Goal: Find specific page/section

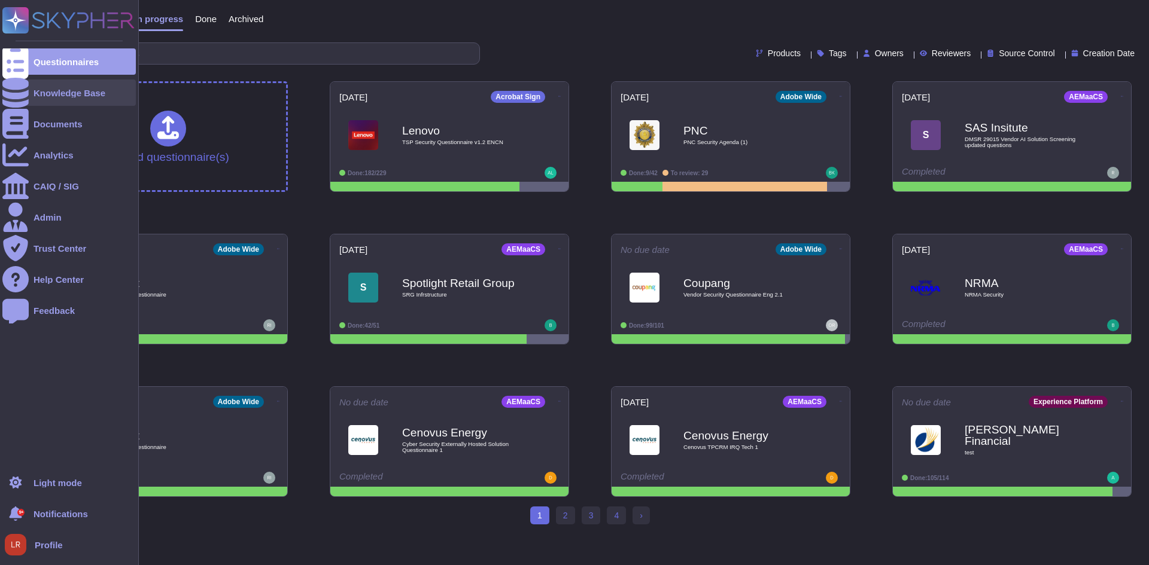
click at [11, 85] on div at bounding box center [15, 93] width 26 height 26
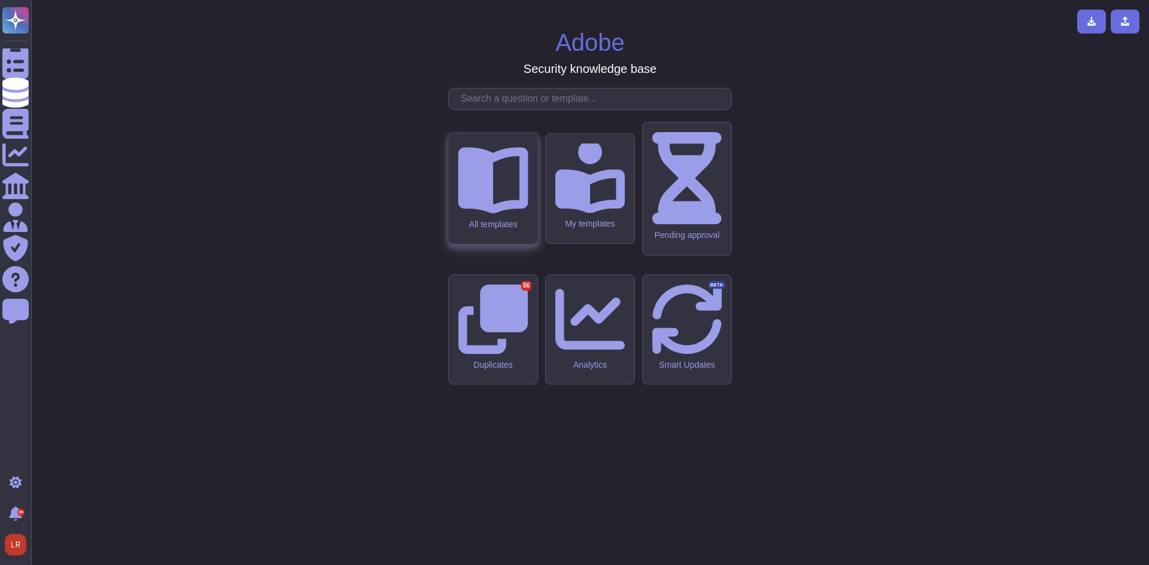
click at [508, 213] on icon at bounding box center [493, 178] width 70 height 70
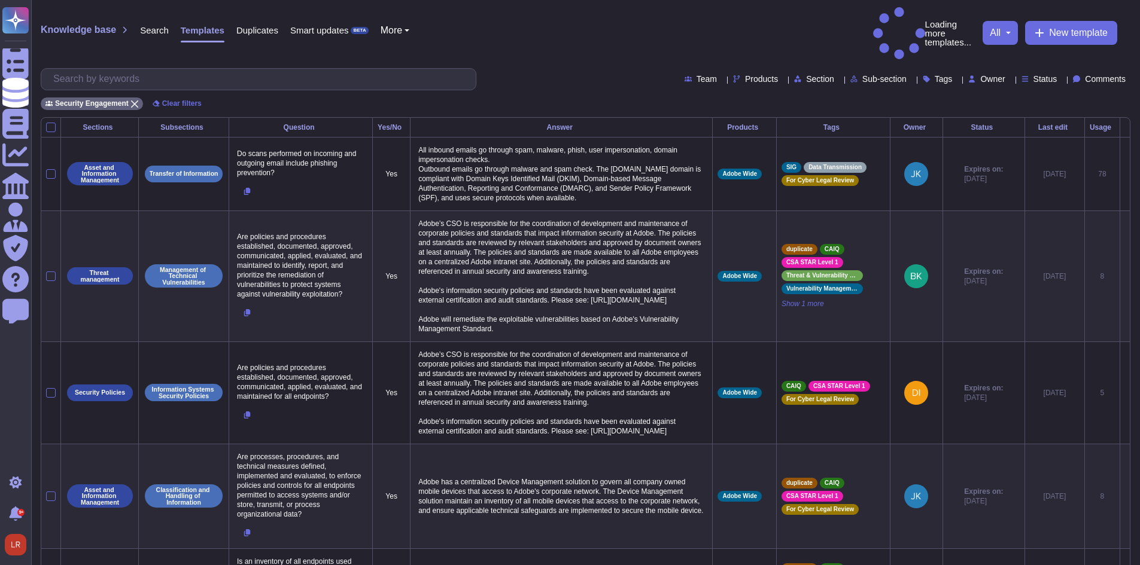
click at [981, 75] on span "Owner" at bounding box center [992, 79] width 25 height 8
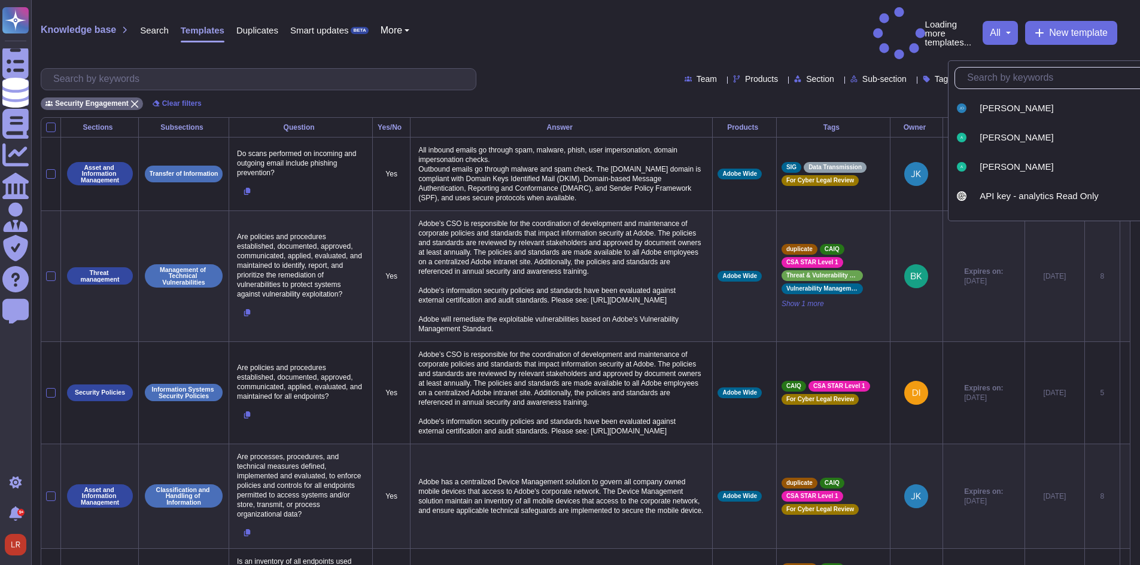
click at [1002, 77] on input "text" at bounding box center [1074, 78] width 226 height 21
type input "bry"
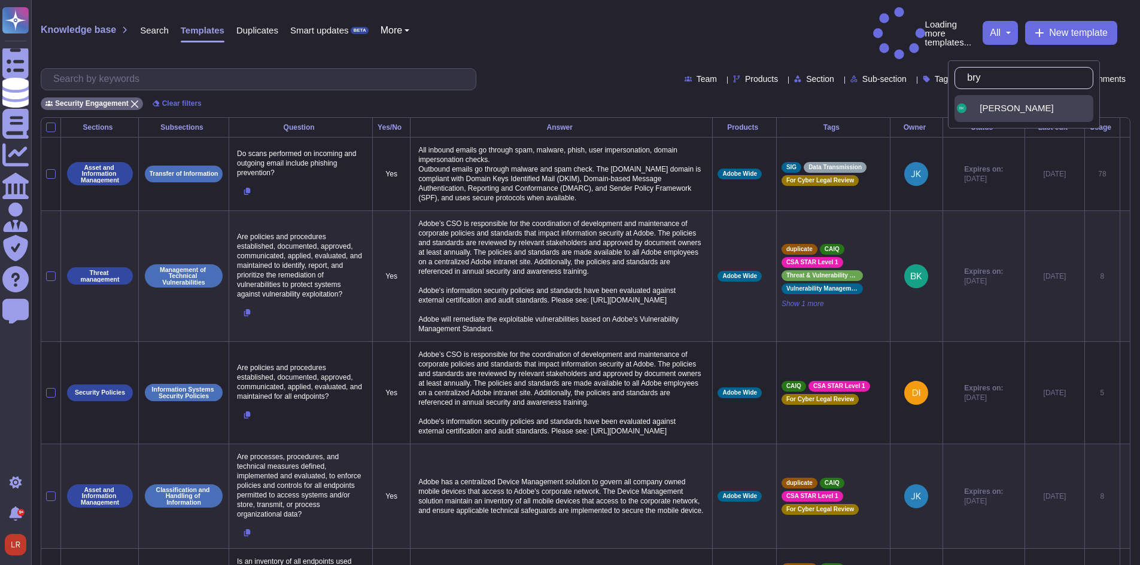
click at [1031, 107] on div "[PERSON_NAME]" at bounding box center [1034, 108] width 109 height 11
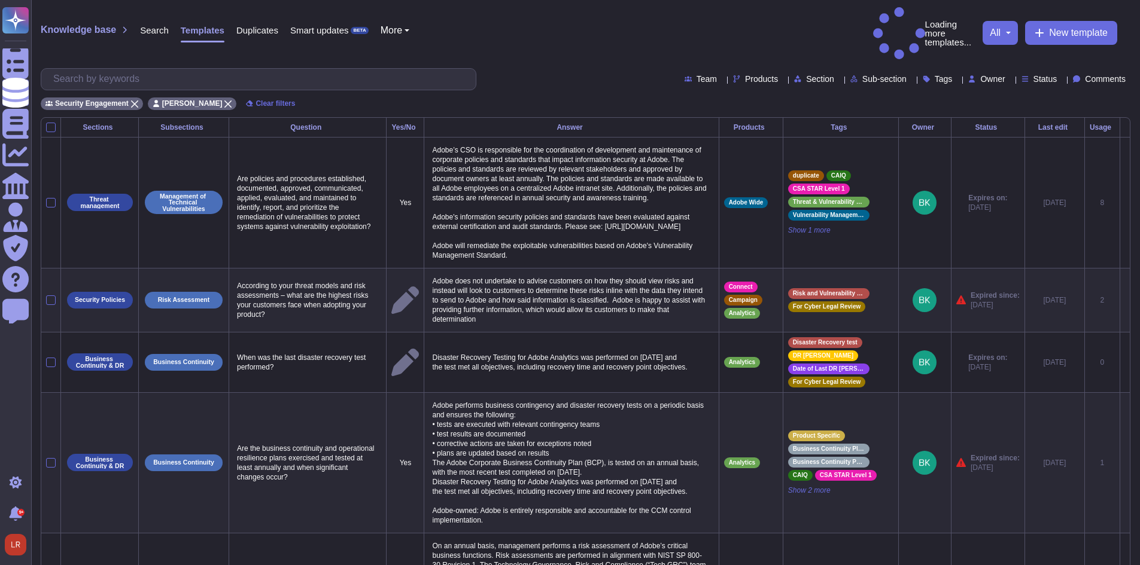
click at [980, 75] on span "Owner" at bounding box center [992, 79] width 25 height 8
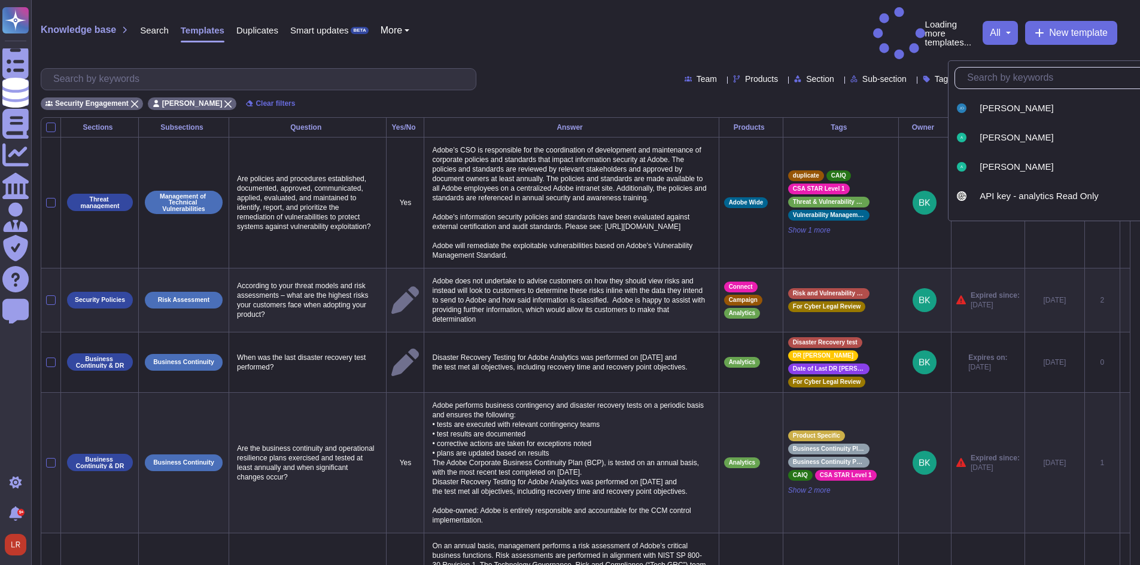
click at [993, 77] on input "text" at bounding box center [1074, 78] width 226 height 21
type input "[PERSON_NAME]"
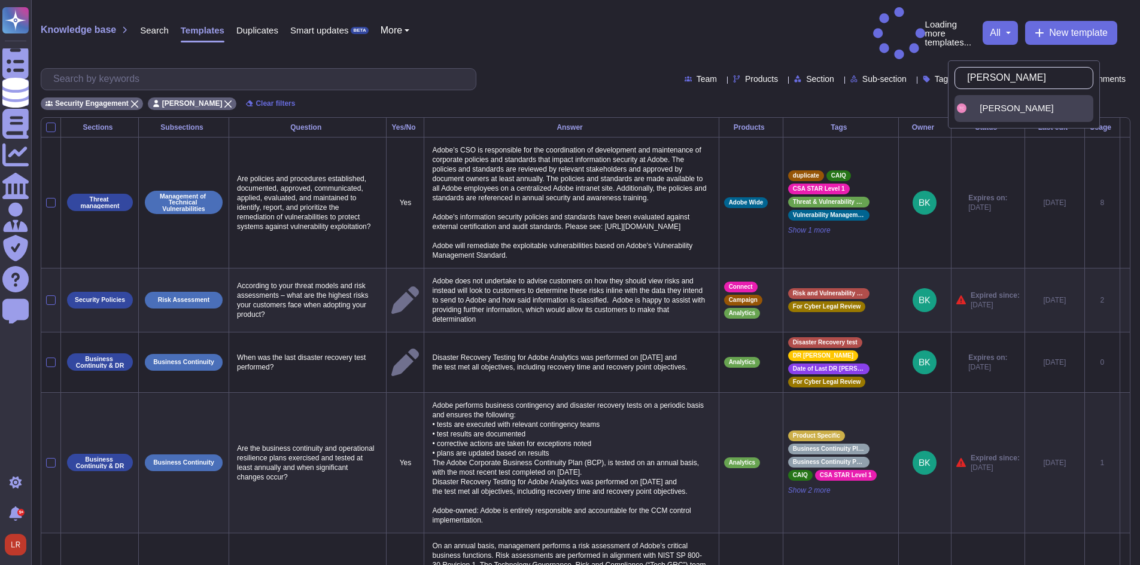
click at [989, 105] on span "[PERSON_NAME]" at bounding box center [1017, 108] width 74 height 11
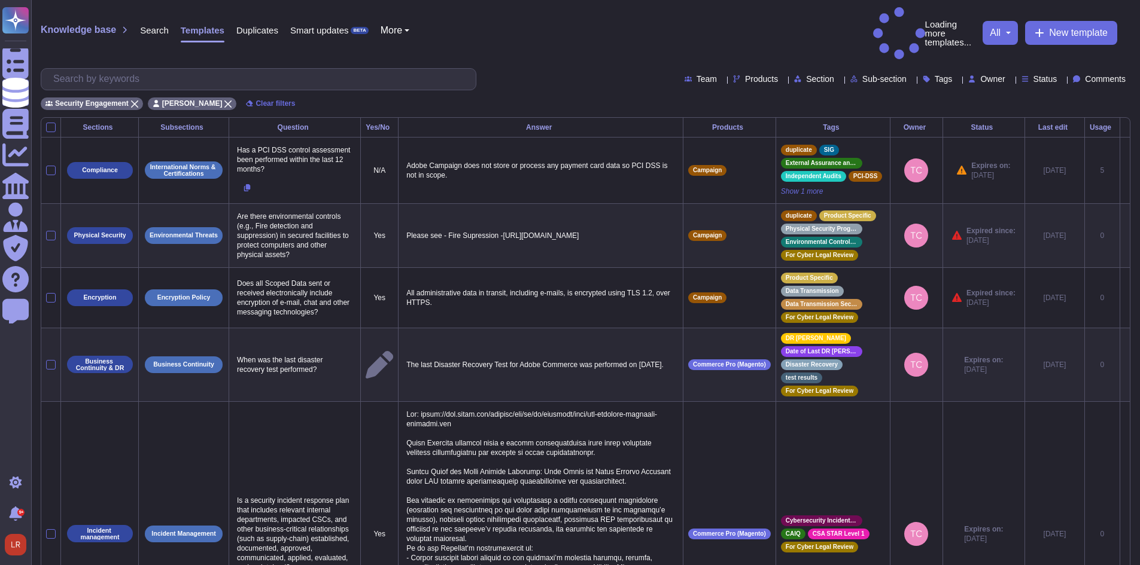
click at [986, 74] on div "Owner" at bounding box center [988, 78] width 41 height 9
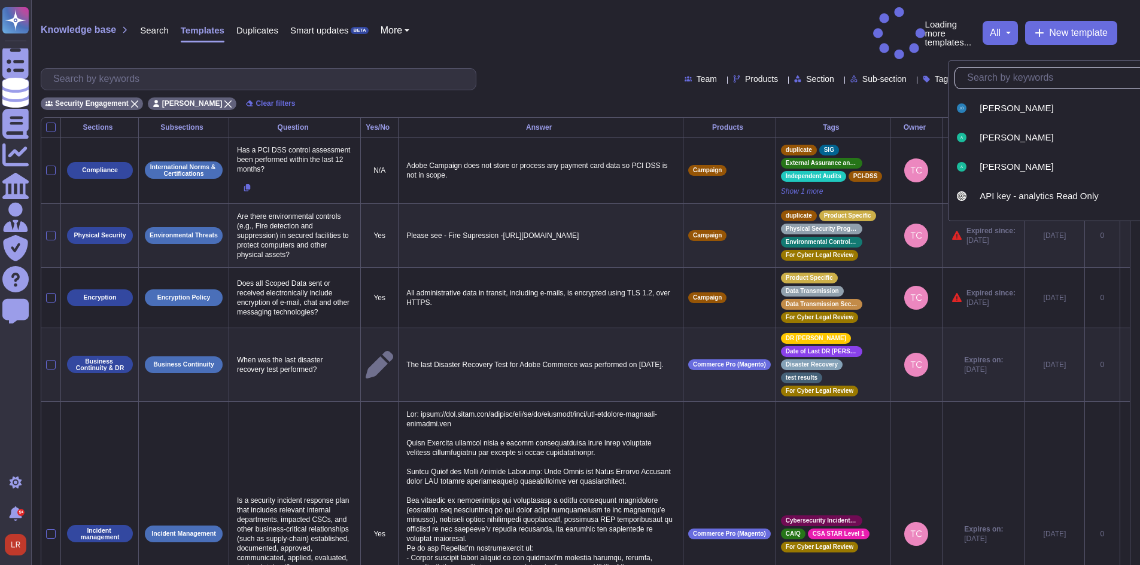
click at [1000, 81] on input "text" at bounding box center [1074, 78] width 226 height 21
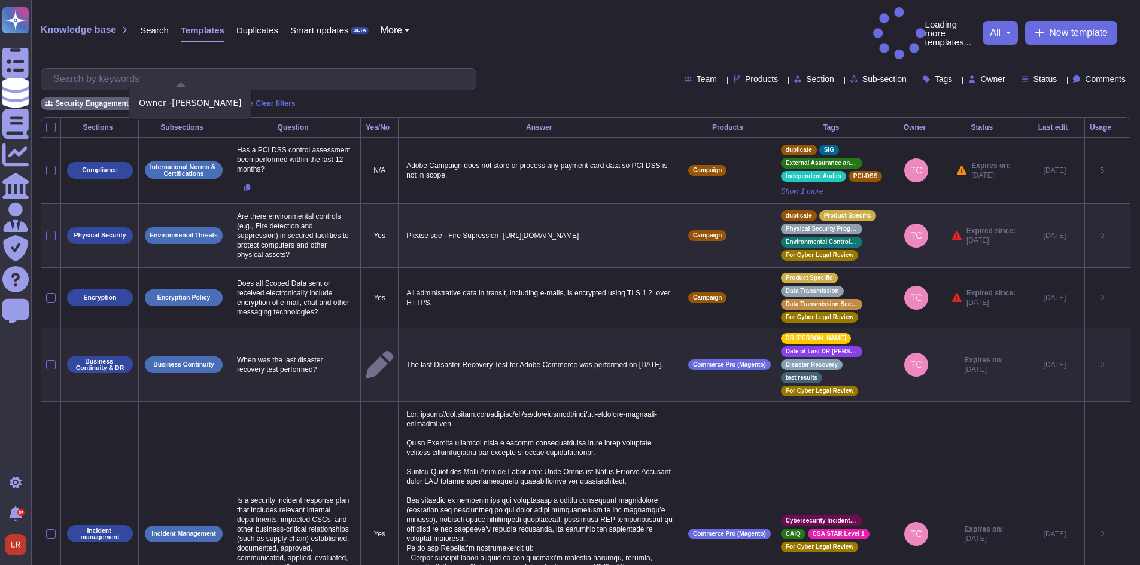
click at [224, 101] on icon at bounding box center [227, 104] width 7 height 7
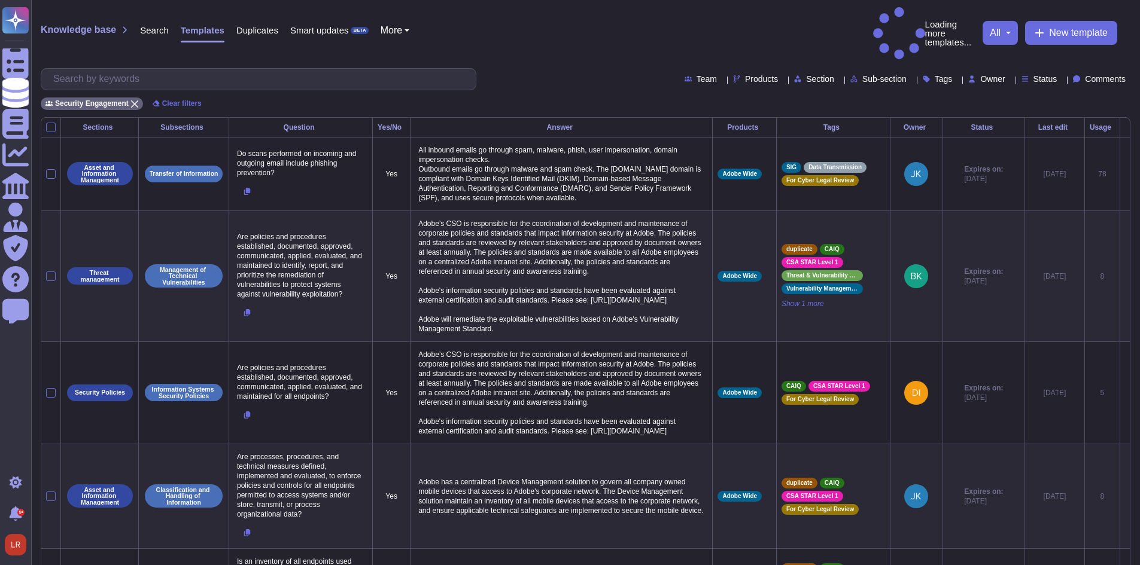
click at [1010, 80] on icon at bounding box center [1010, 80] width 0 height 0
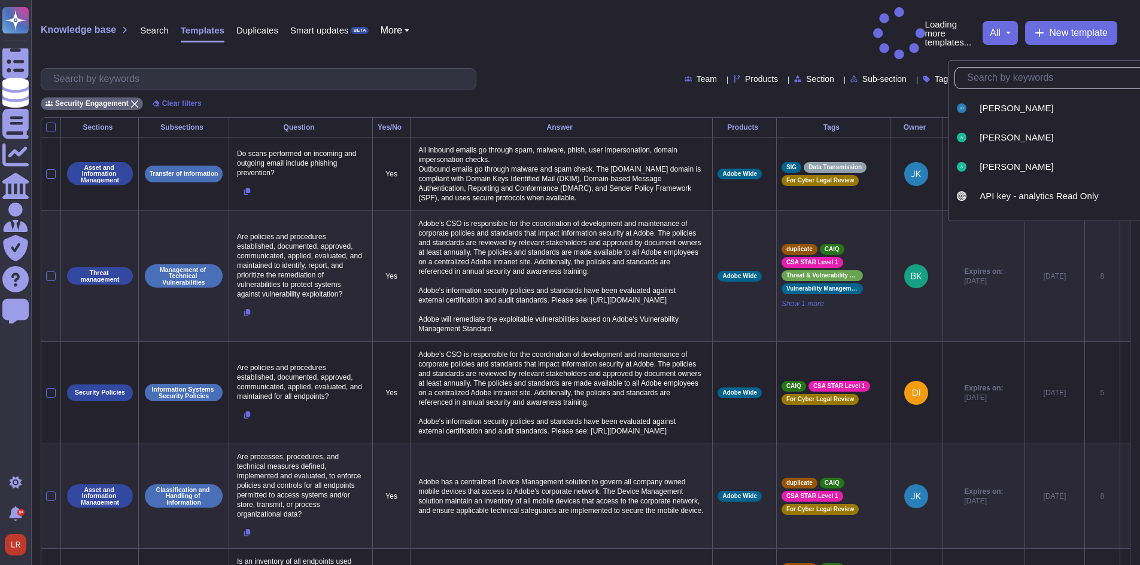
click at [982, 79] on input "text" at bounding box center [1074, 78] width 226 height 21
type input "[PERSON_NAME]"
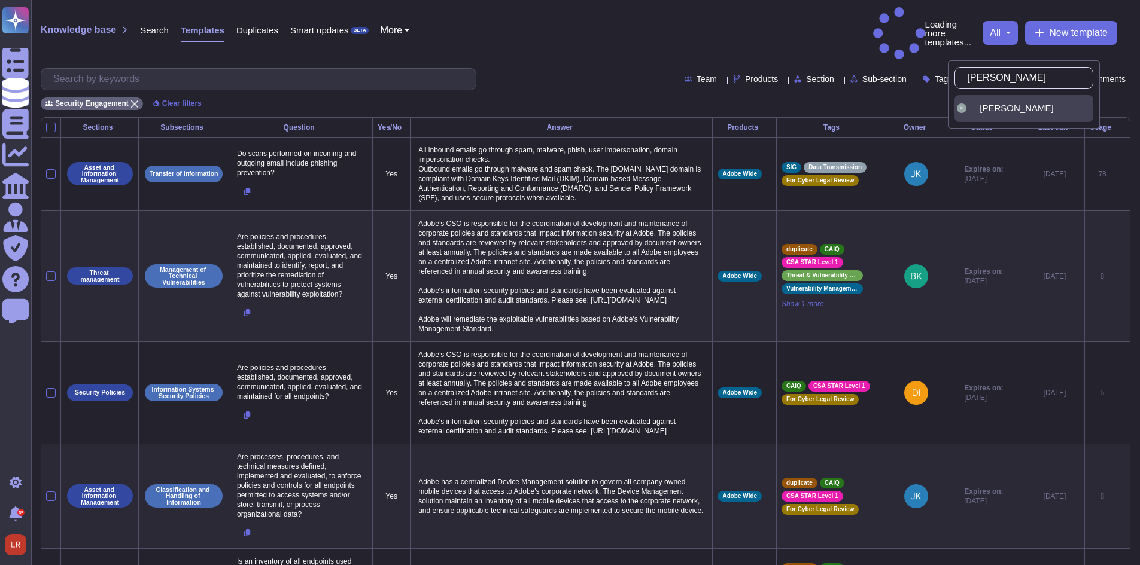
click at [1080, 110] on div "[PERSON_NAME]" at bounding box center [1034, 108] width 109 height 11
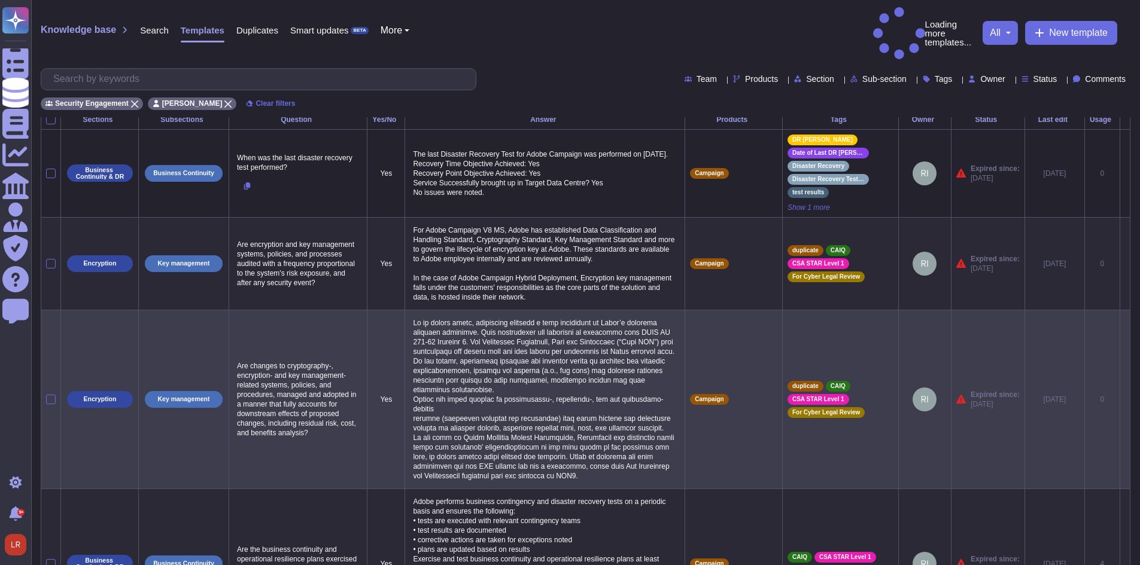
scroll to position [7, 0]
